Goal: Task Accomplishment & Management: Manage account settings

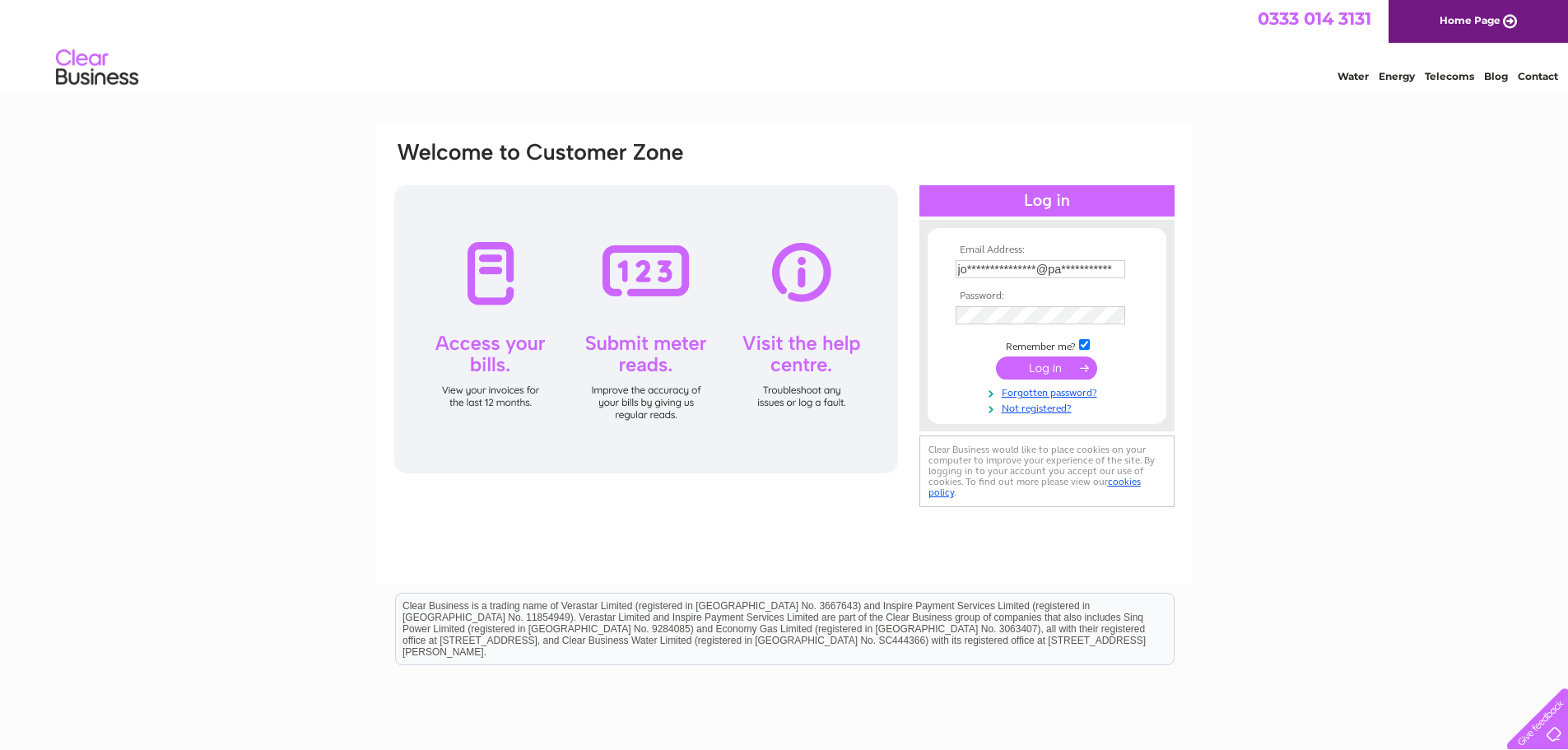
click at [1058, 366] on tbody "**********" at bounding box center [1047, 330] width 191 height 171
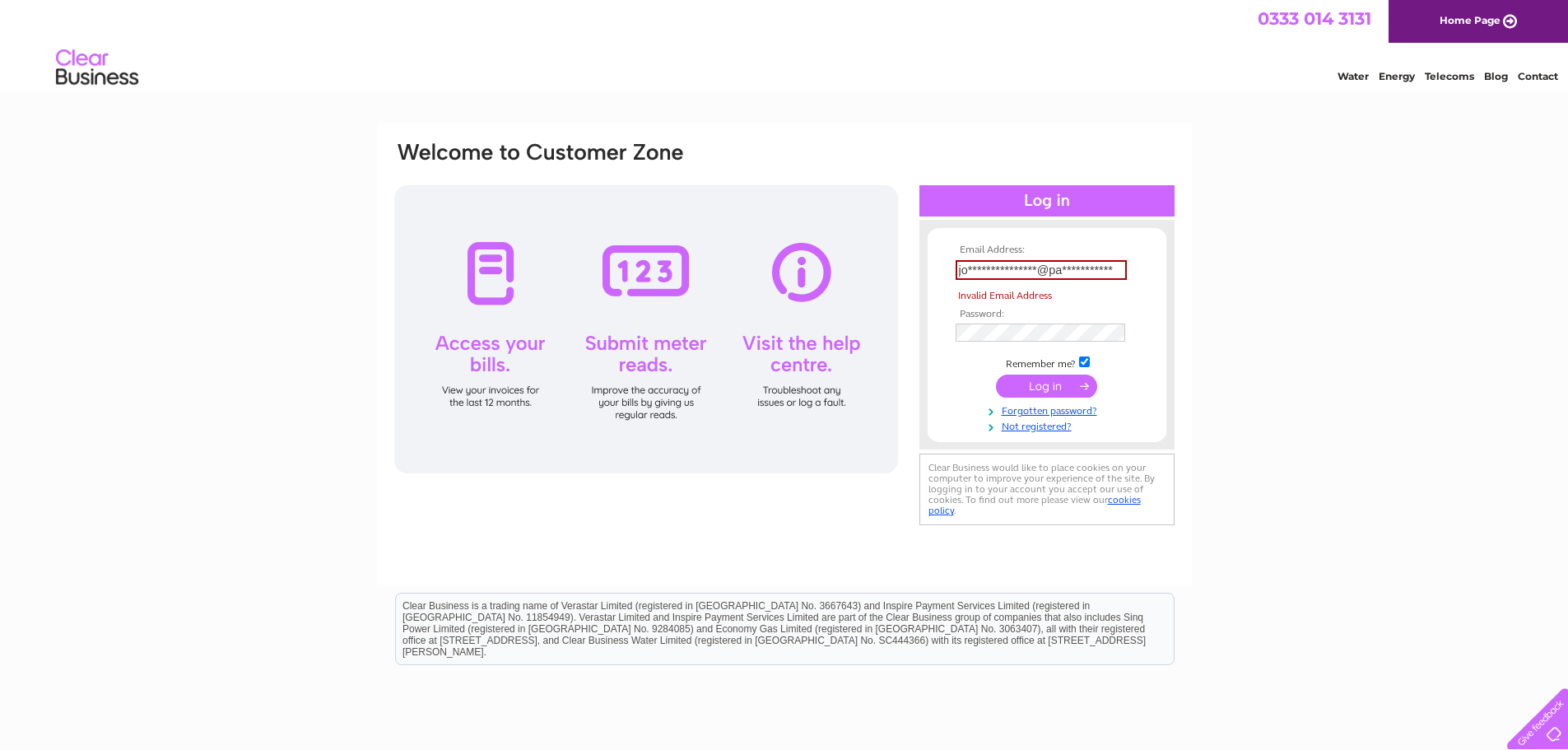
click at [1073, 385] on input "submit" at bounding box center [1046, 386] width 101 height 23
click at [1041, 390] on input "submit" at bounding box center [1046, 386] width 101 height 23
drag, startPoint x: 1290, startPoint y: 302, endPoint x: 1245, endPoint y: 314, distance: 46.6
click at [1286, 303] on div "**********" at bounding box center [784, 495] width 1568 height 743
click at [1053, 392] on input "submit" at bounding box center [1046, 386] width 101 height 23
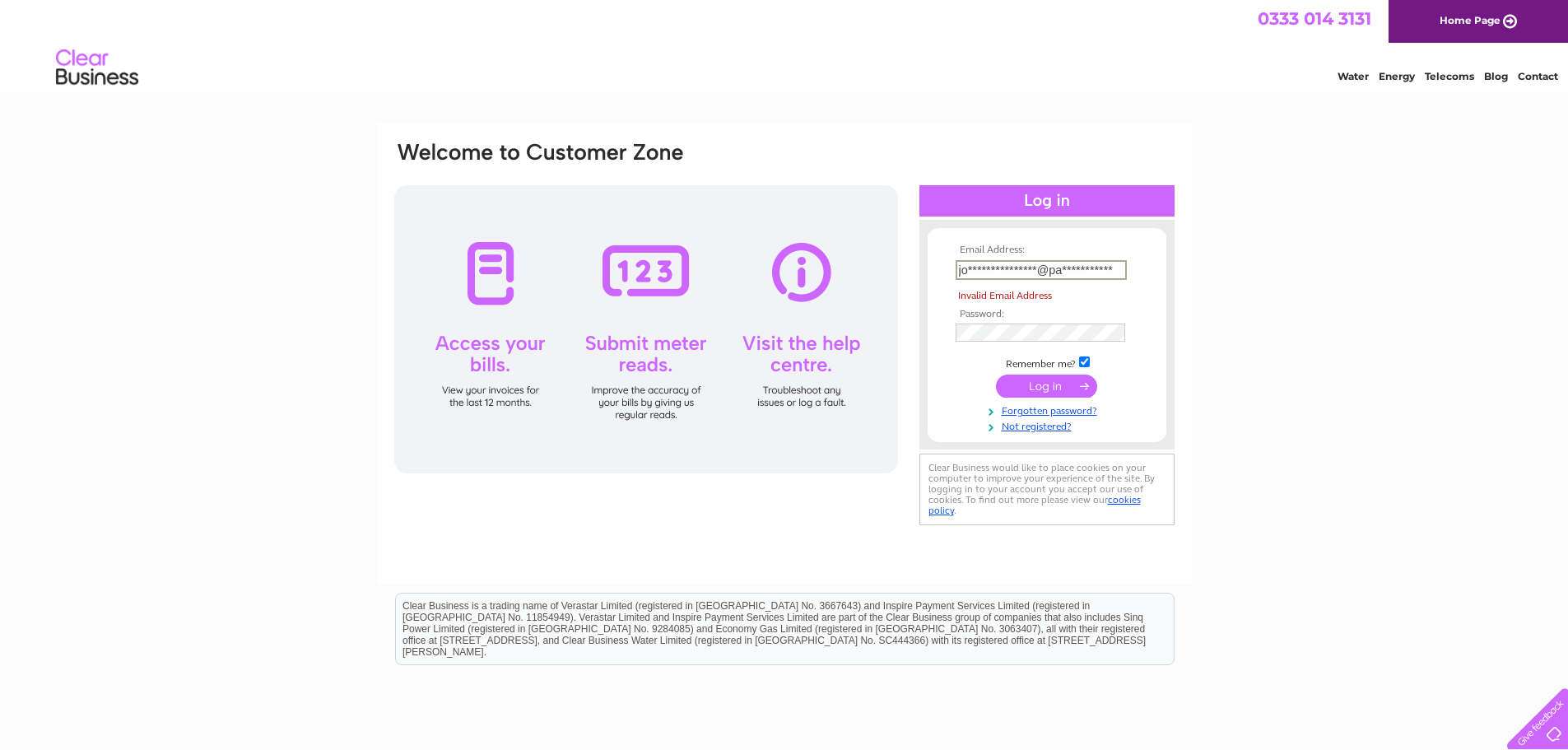
drag, startPoint x: 956, startPoint y: 267, endPoint x: 1041, endPoint y: 259, distance: 85.4
click at [1041, 259] on td "**********" at bounding box center [1047, 270] width 191 height 28
click at [1059, 377] on input "submit" at bounding box center [1046, 386] width 101 height 23
click at [1058, 385] on input "submit" at bounding box center [1046, 386] width 101 height 23
click at [1132, 264] on td "**********" at bounding box center [1047, 270] width 191 height 28
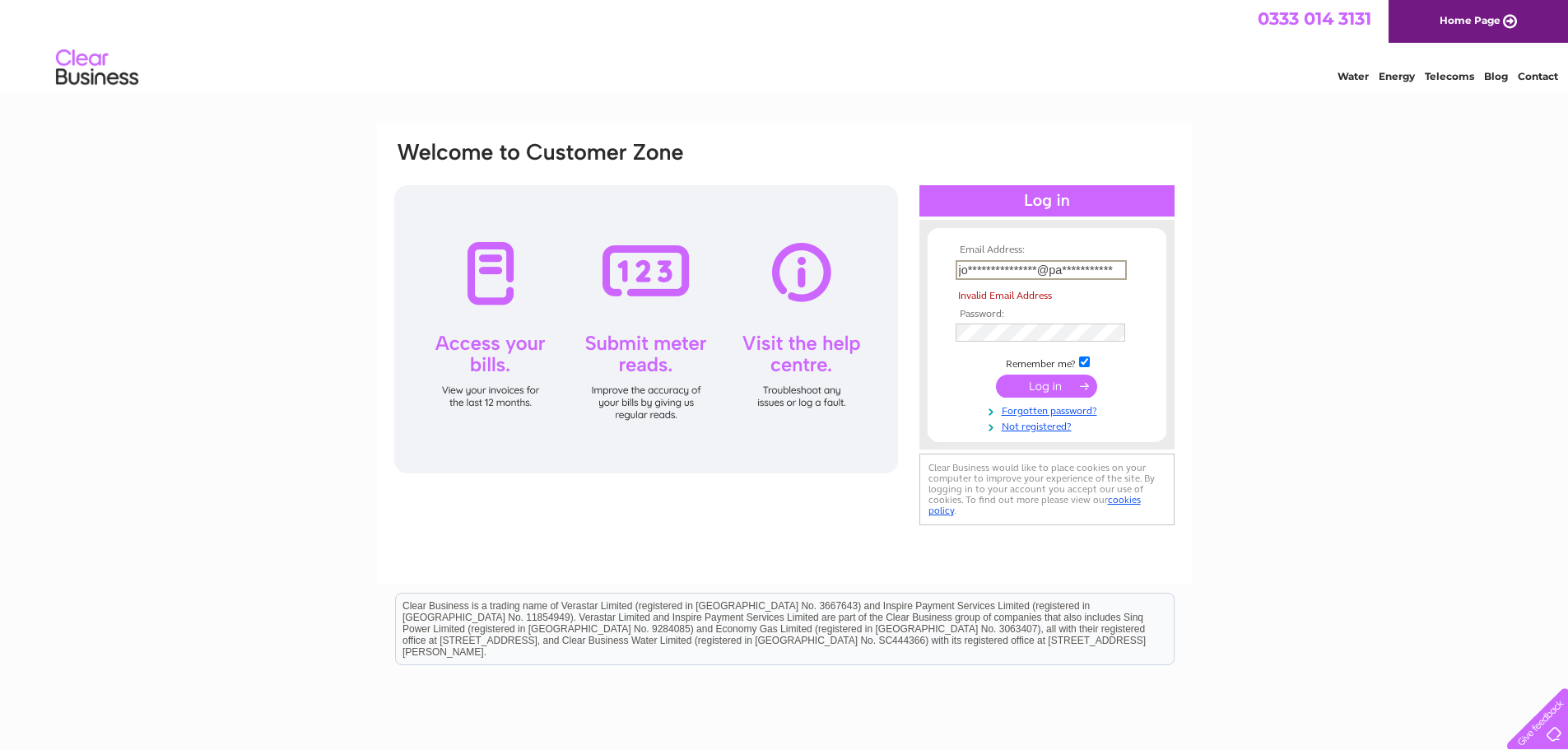
click at [1118, 268] on input "**********" at bounding box center [1041, 270] width 172 height 19
drag, startPoint x: 1118, startPoint y: 268, endPoint x: 836, endPoint y: 299, distance: 283.7
click at [836, 299] on div "**********" at bounding box center [784, 335] width 784 height 390
type input "[DOMAIN_NAME][EMAIL_ADDRESS][DOMAIN_NAME]"
drag, startPoint x: 1390, startPoint y: 322, endPoint x: 1356, endPoint y: 347, distance: 42.2
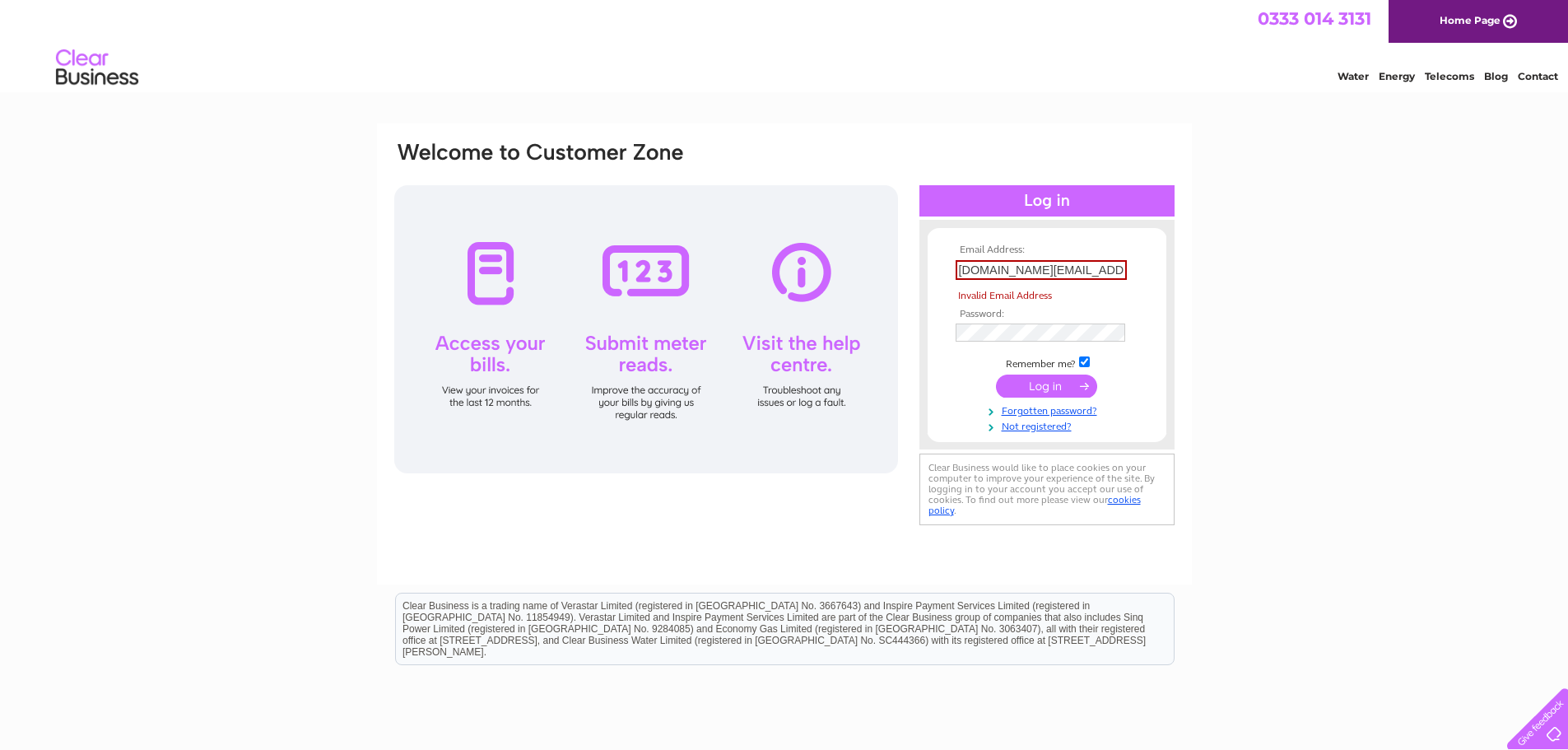
click at [1390, 326] on div "Email Address: [DOMAIN_NAME][EMAIL_ADDRESS][DOMAIN_NAME] Invalid Email Address …" at bounding box center [784, 495] width 1568 height 743
click at [1075, 377] on input "submit" at bounding box center [1046, 386] width 101 height 23
click at [1066, 390] on input "submit" at bounding box center [1046, 386] width 101 height 23
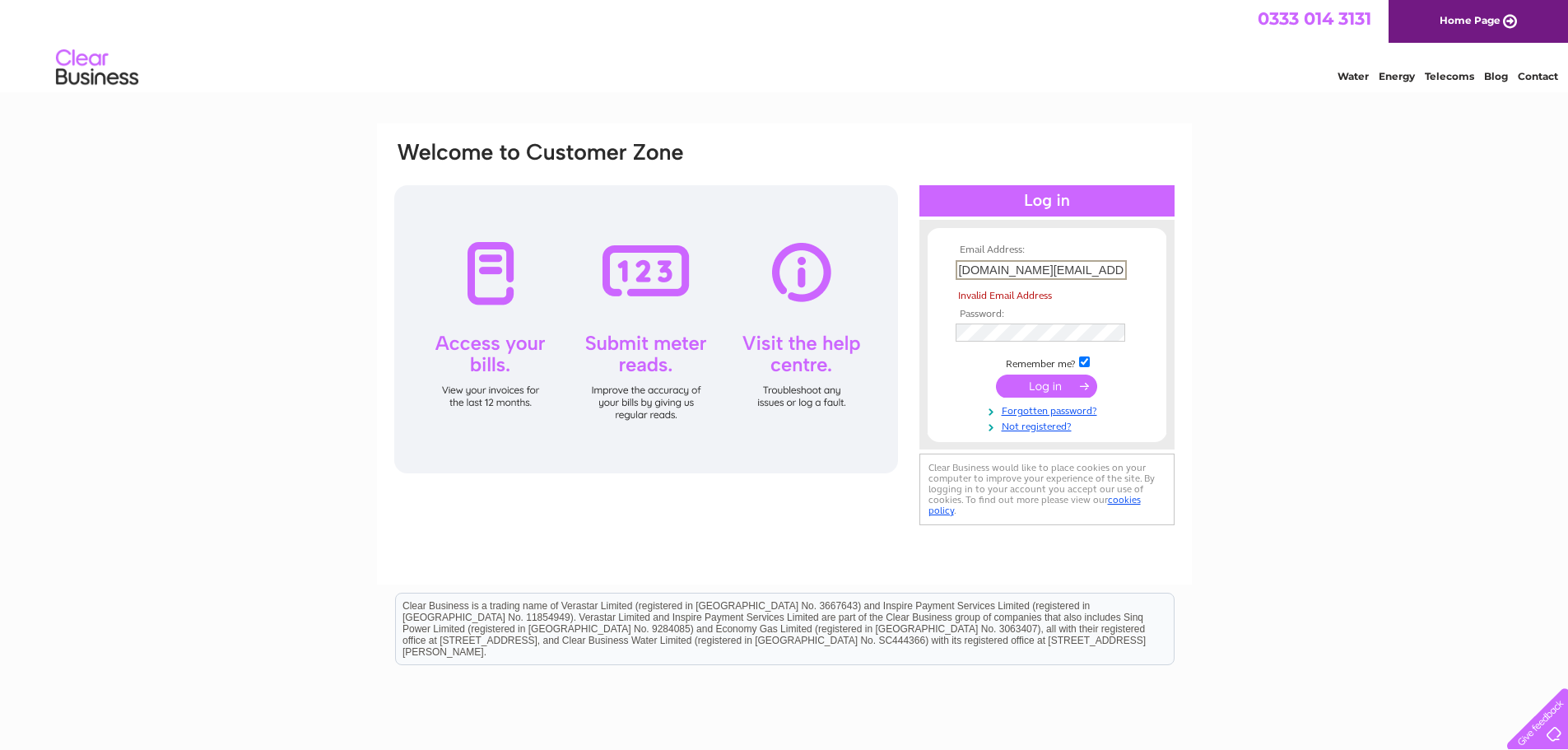
drag, startPoint x: 1121, startPoint y: 267, endPoint x: 892, endPoint y: 281, distance: 229.4
click at [892, 281] on div "Email Address: [DOMAIN_NAME][EMAIL_ADDRESS][DOMAIN_NAME] Invalid Email Address …" at bounding box center [784, 335] width 784 height 390
drag, startPoint x: 1389, startPoint y: 246, endPoint x: 1249, endPoint y: 310, distance: 153.9
click at [1386, 247] on div "Email Address: [DOMAIN_NAME][EMAIL_ADDRESS][DOMAIN_NAME] Invalid Email Address …" at bounding box center [784, 495] width 1568 height 743
click at [1051, 323] on td at bounding box center [1047, 333] width 191 height 26
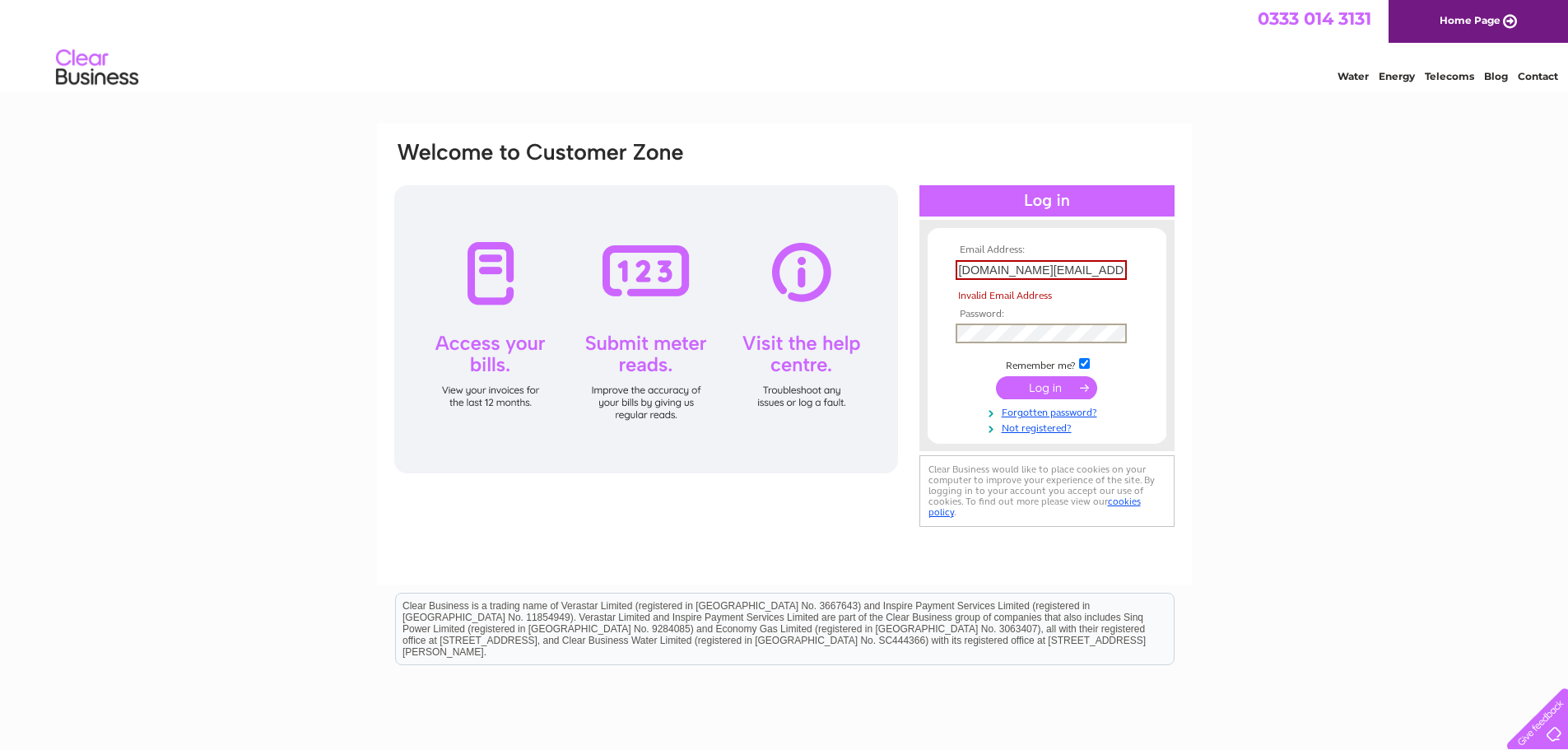
click at [906, 343] on div "Email Address: [DOMAIN_NAME][EMAIL_ADDRESS][DOMAIN_NAME] Invalid Email Address …" at bounding box center [784, 335] width 784 height 391
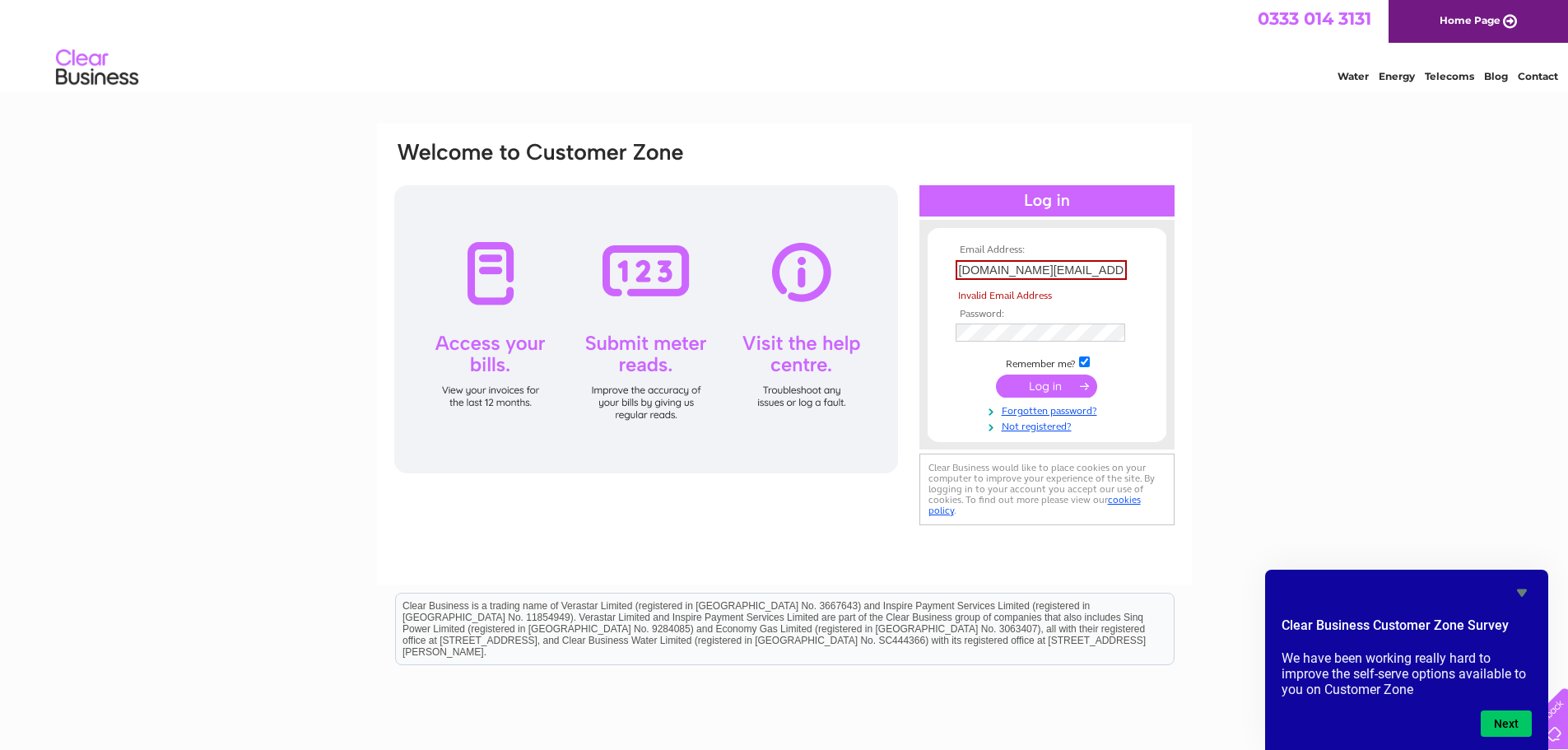
drag, startPoint x: 1227, startPoint y: 209, endPoint x: 1027, endPoint y: 436, distance: 302.5
click at [1226, 209] on div "Email Address: [DOMAIN_NAME][EMAIL_ADDRESS][DOMAIN_NAME] Invalid Email Address …" at bounding box center [784, 495] width 1568 height 743
click at [802, 327] on div "Email Address: [DOMAIN_NAME][EMAIL_ADDRESS][DOMAIN_NAME] Invalid Email Address …" at bounding box center [784, 335] width 784 height 391
click at [1011, 387] on input "submit" at bounding box center [1046, 388] width 101 height 23
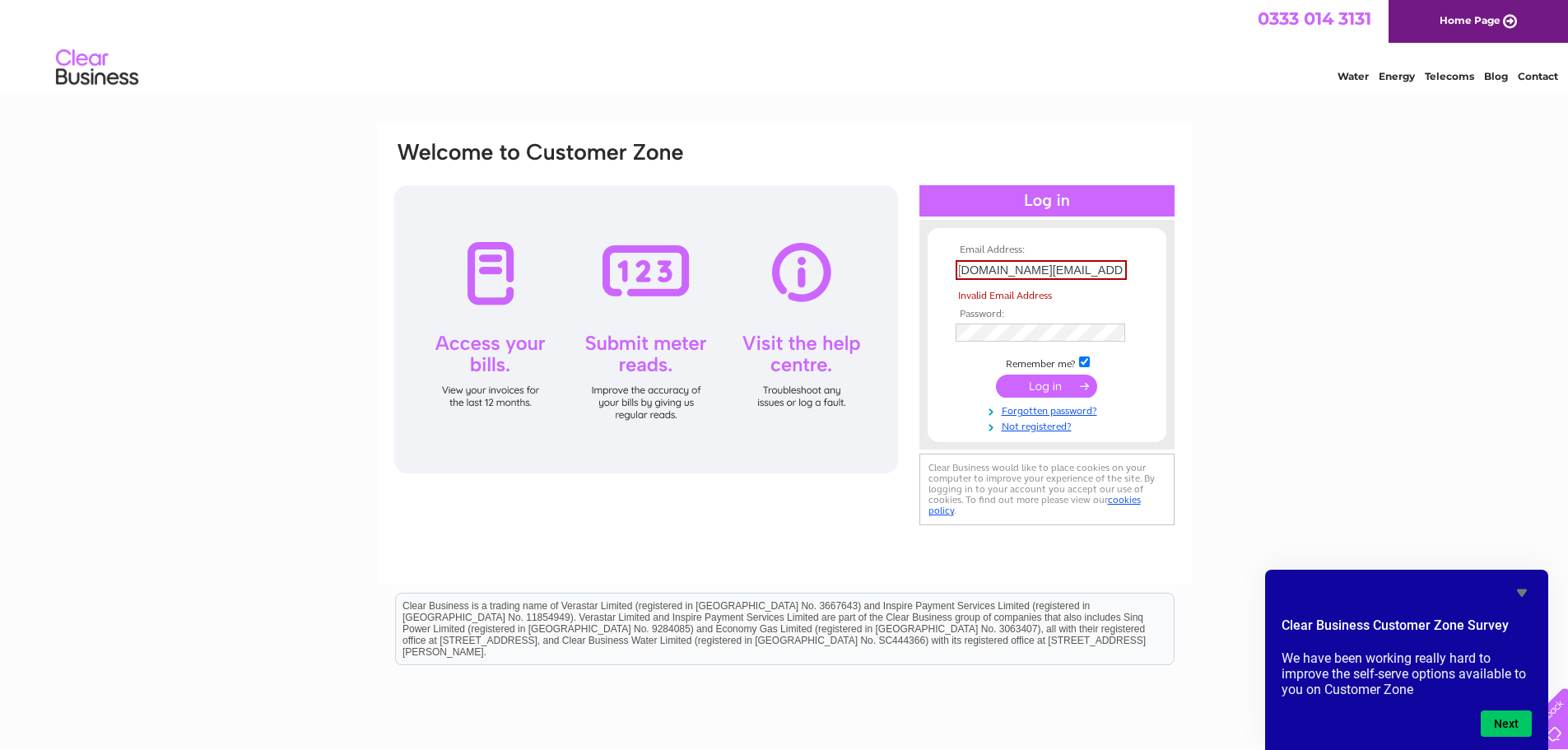
click at [1088, 389] on input "submit" at bounding box center [1046, 386] width 101 height 23
click at [1354, 143] on div "Email Address: [DOMAIN_NAME][EMAIL_ADDRESS][DOMAIN_NAME] Invalid Email Address …" at bounding box center [784, 495] width 1568 height 743
click at [830, 326] on div "Email Address: [DOMAIN_NAME][EMAIL_ADDRESS][DOMAIN_NAME] Invalid Email Address …" at bounding box center [784, 335] width 784 height 391
click at [996, 377] on input "submit" at bounding box center [1046, 388] width 101 height 23
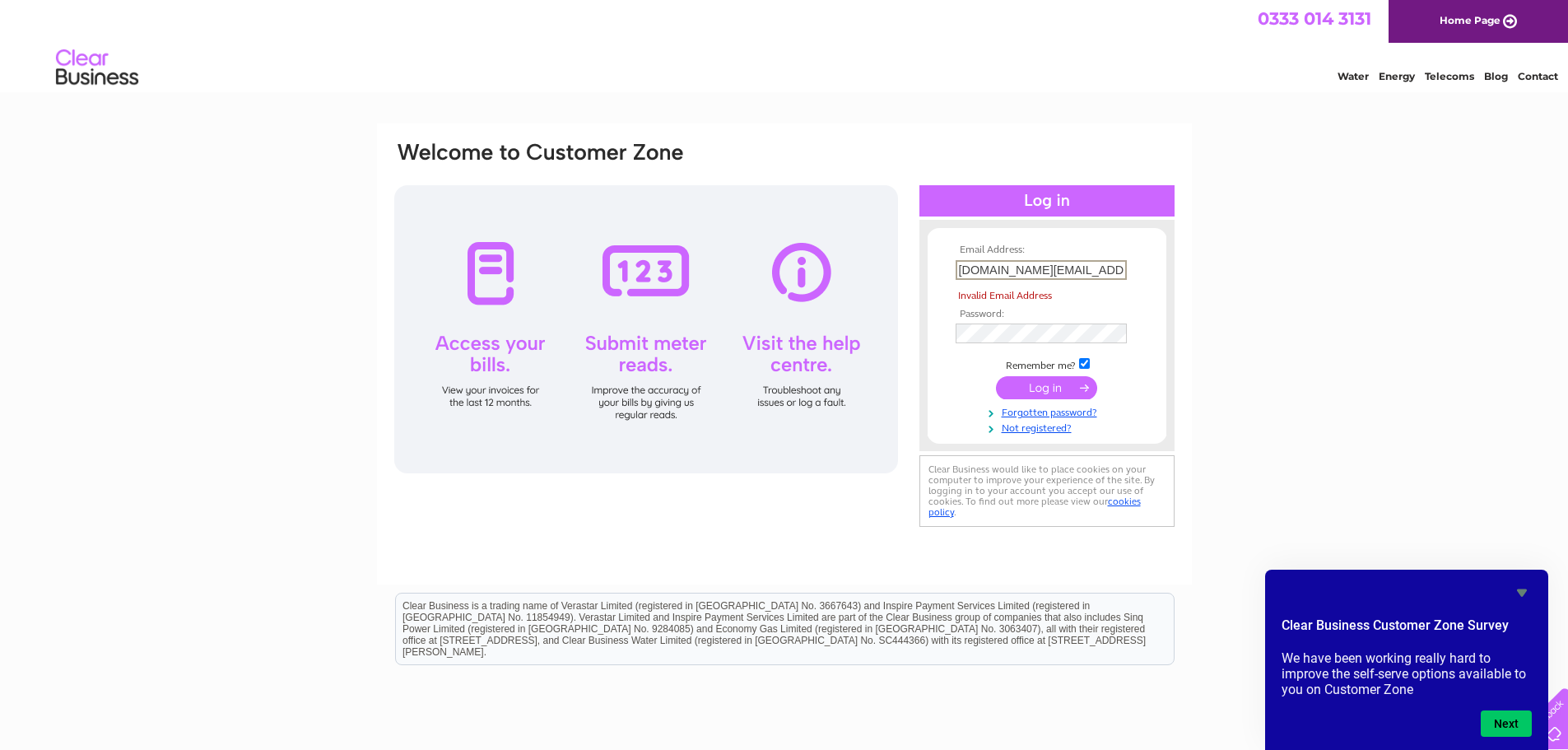
scroll to position [0, 1]
click at [996, 375] on input "submit" at bounding box center [1046, 386] width 101 height 23
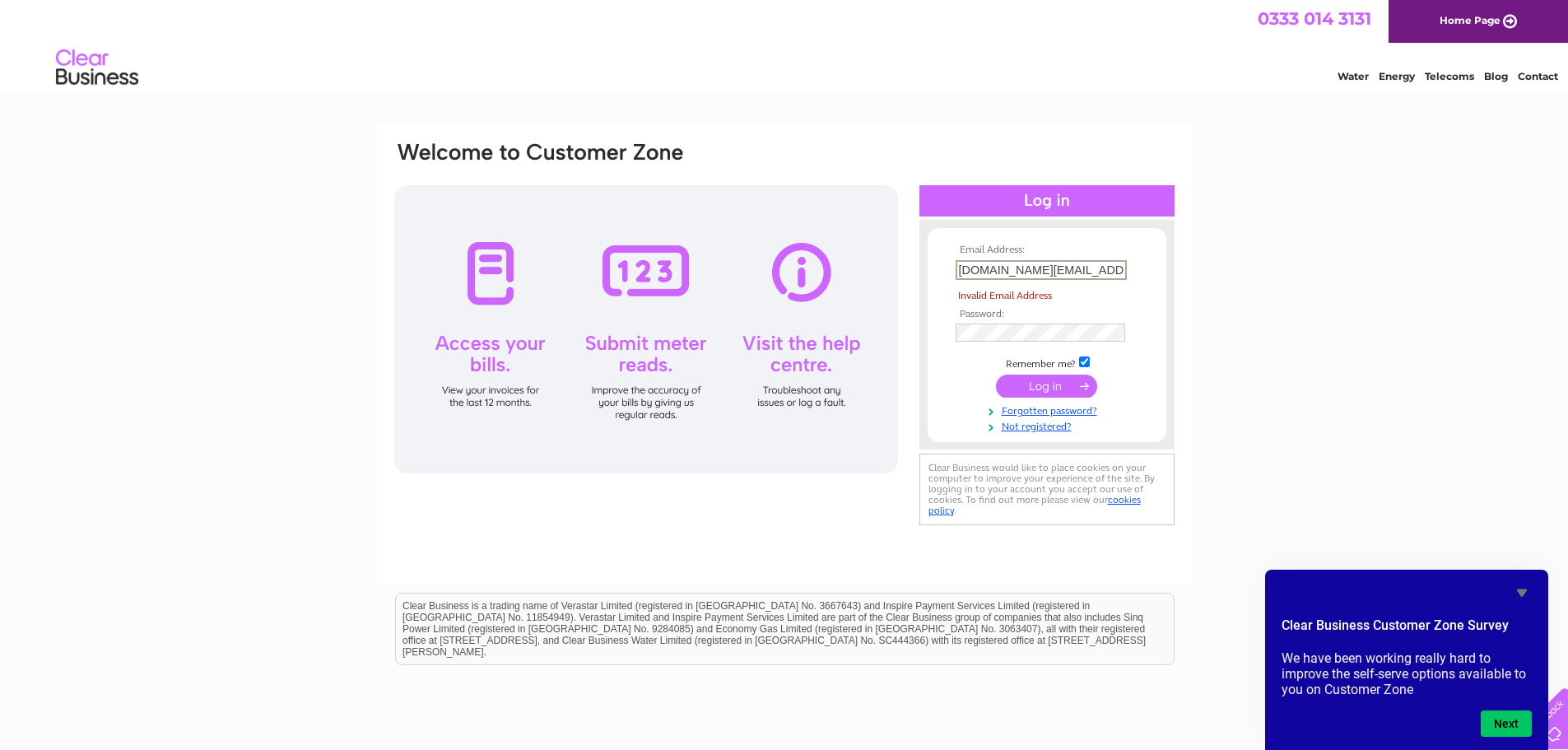
click at [1322, 255] on div "Email Address: [DOMAIN_NAME][EMAIL_ADDRESS][DOMAIN_NAME] Invalid Email Address …" at bounding box center [784, 495] width 1568 height 743
click at [1511, 723] on button "Next" at bounding box center [1506, 724] width 51 height 26
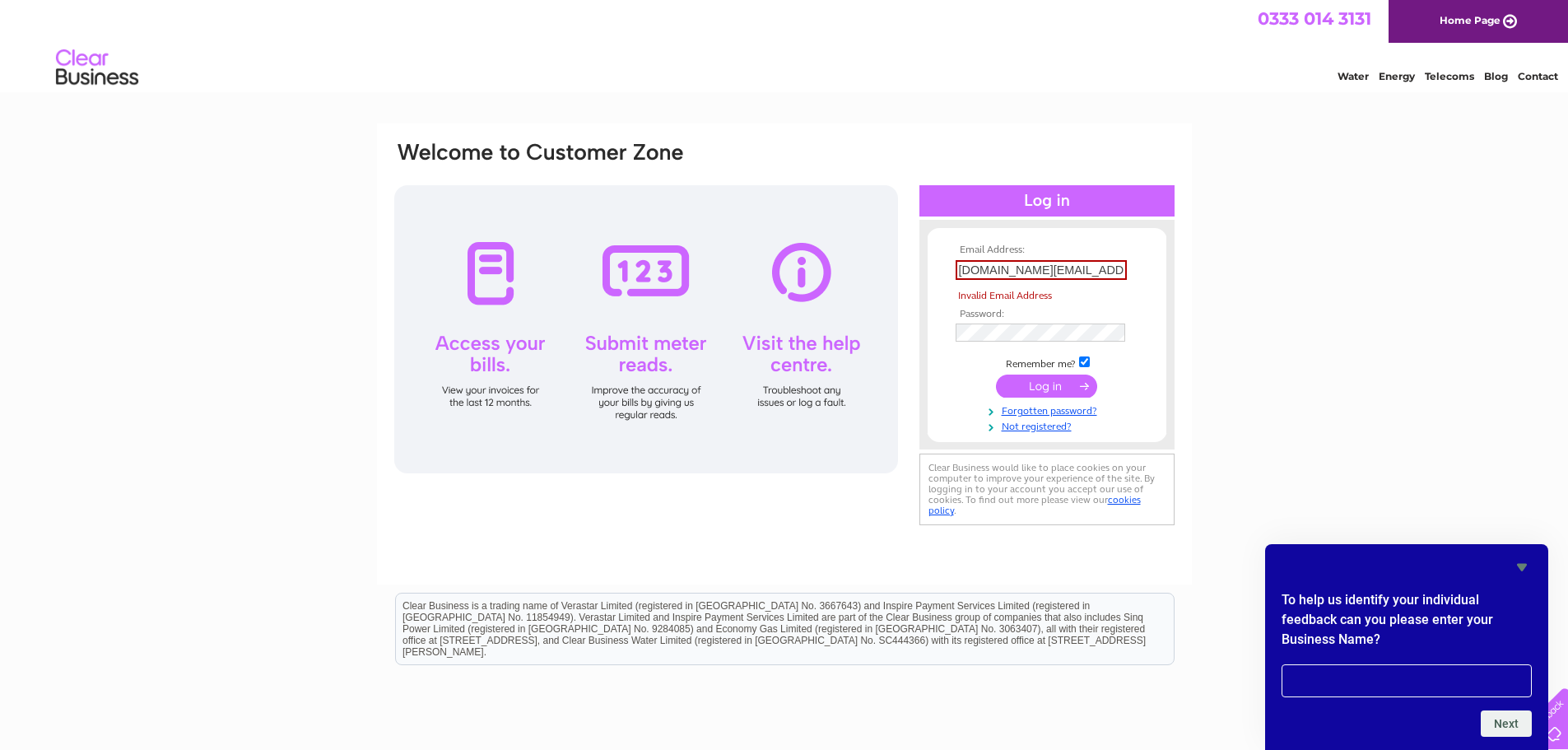
click at [1392, 415] on div "Email Address: [DOMAIN_NAME][EMAIL_ADDRESS][DOMAIN_NAME] Invalid Email Address …" at bounding box center [784, 495] width 1568 height 743
